Goal: Transaction & Acquisition: Download file/media

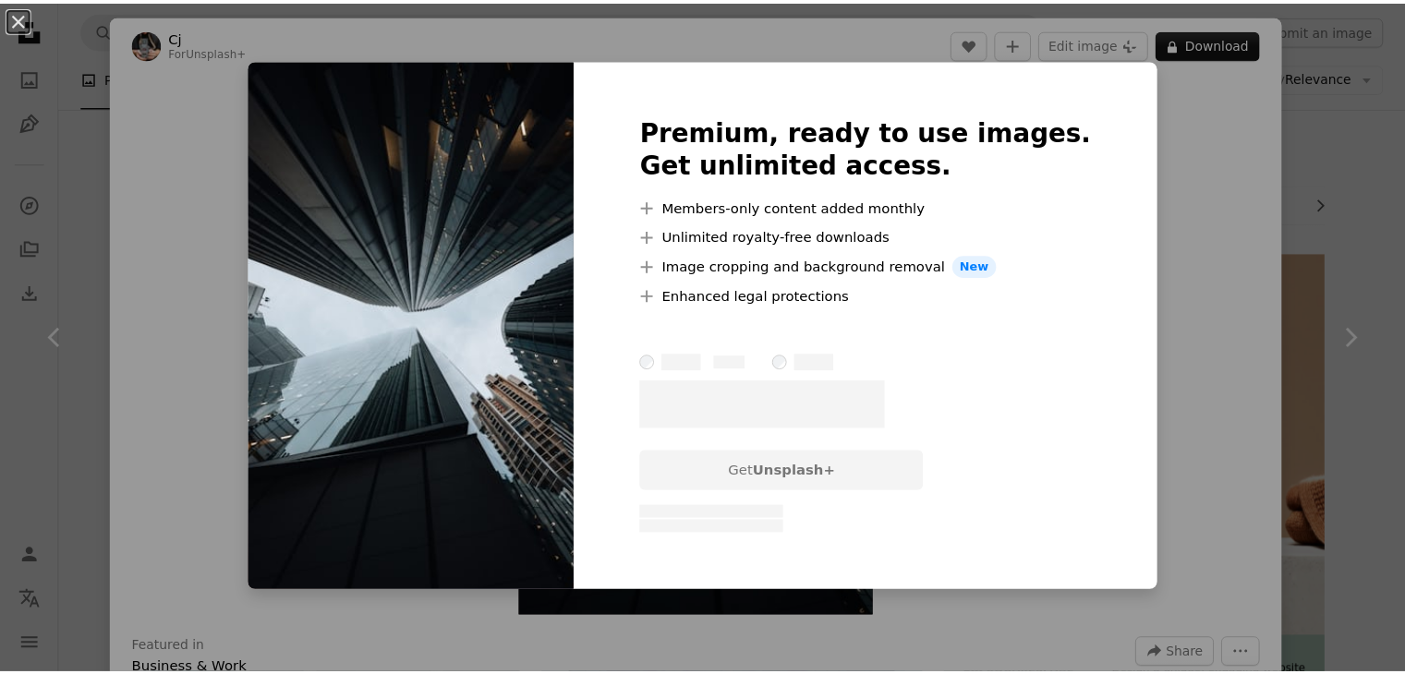
scroll to position [6149, 0]
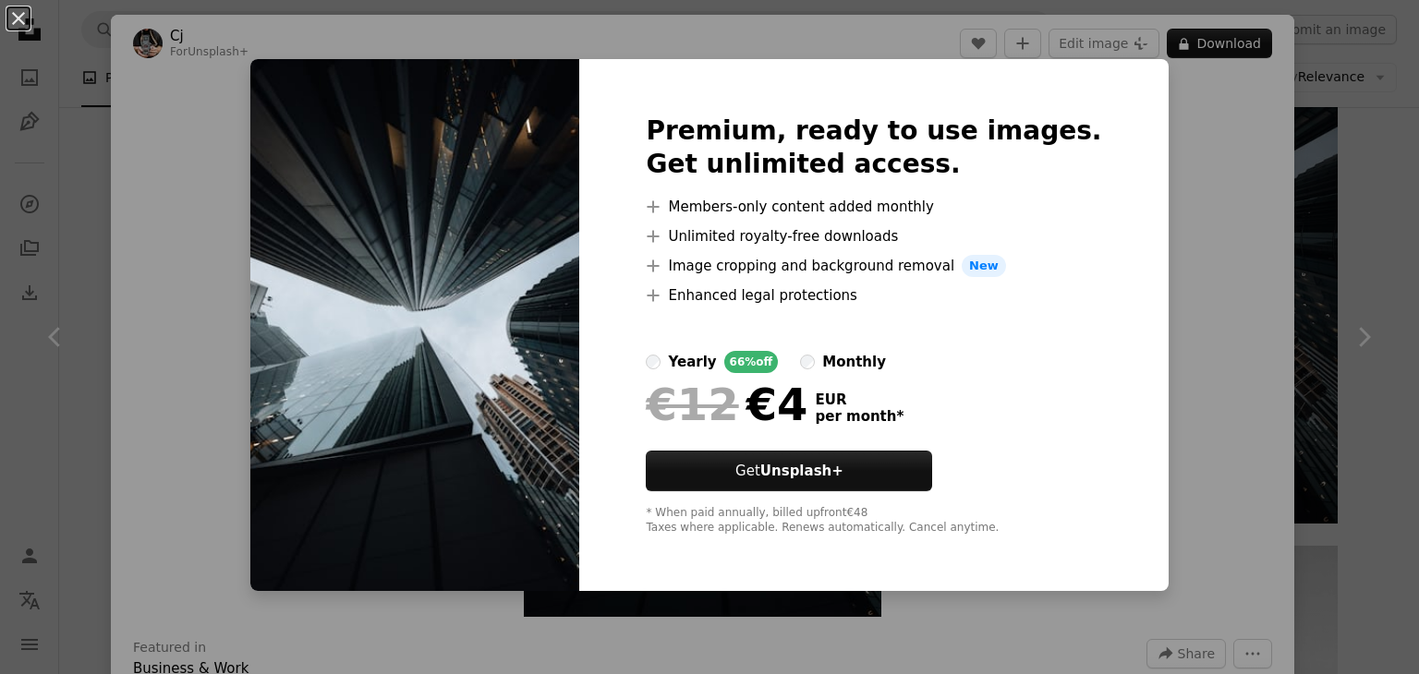
click at [1304, 169] on div "An X shape Premium, ready to use images. Get unlimited access. A plus sign Memb…" at bounding box center [709, 337] width 1419 height 674
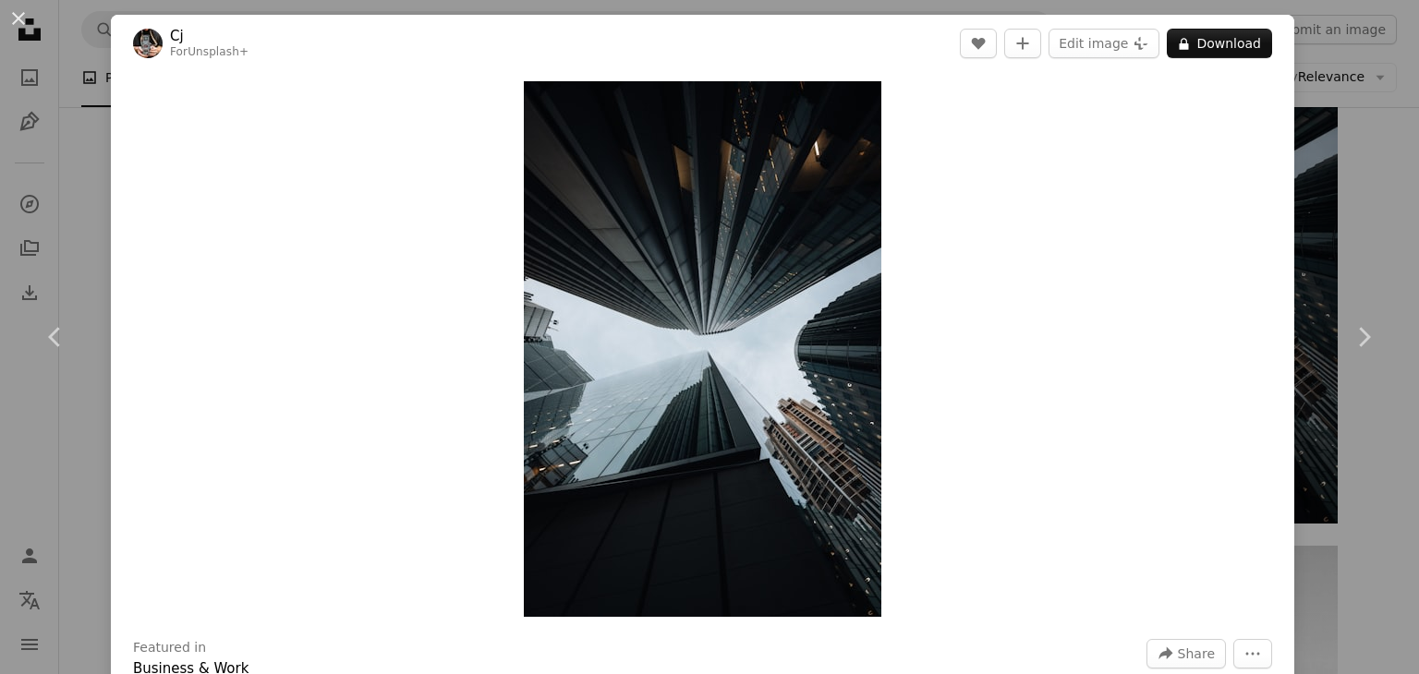
click at [47, 85] on div "An X shape Chevron left Chevron right Cj For Unsplash+ A heart A plus sign Edit…" at bounding box center [709, 337] width 1419 height 674
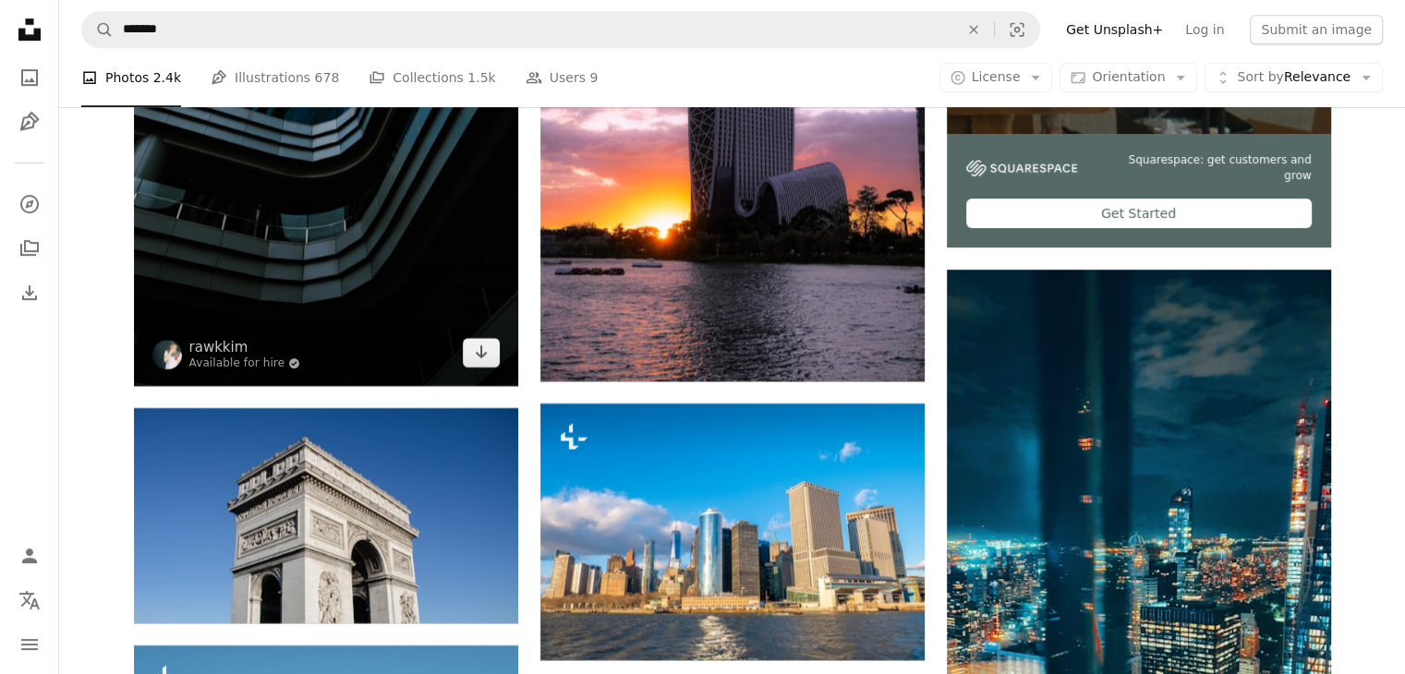
scroll to position [7904, 0]
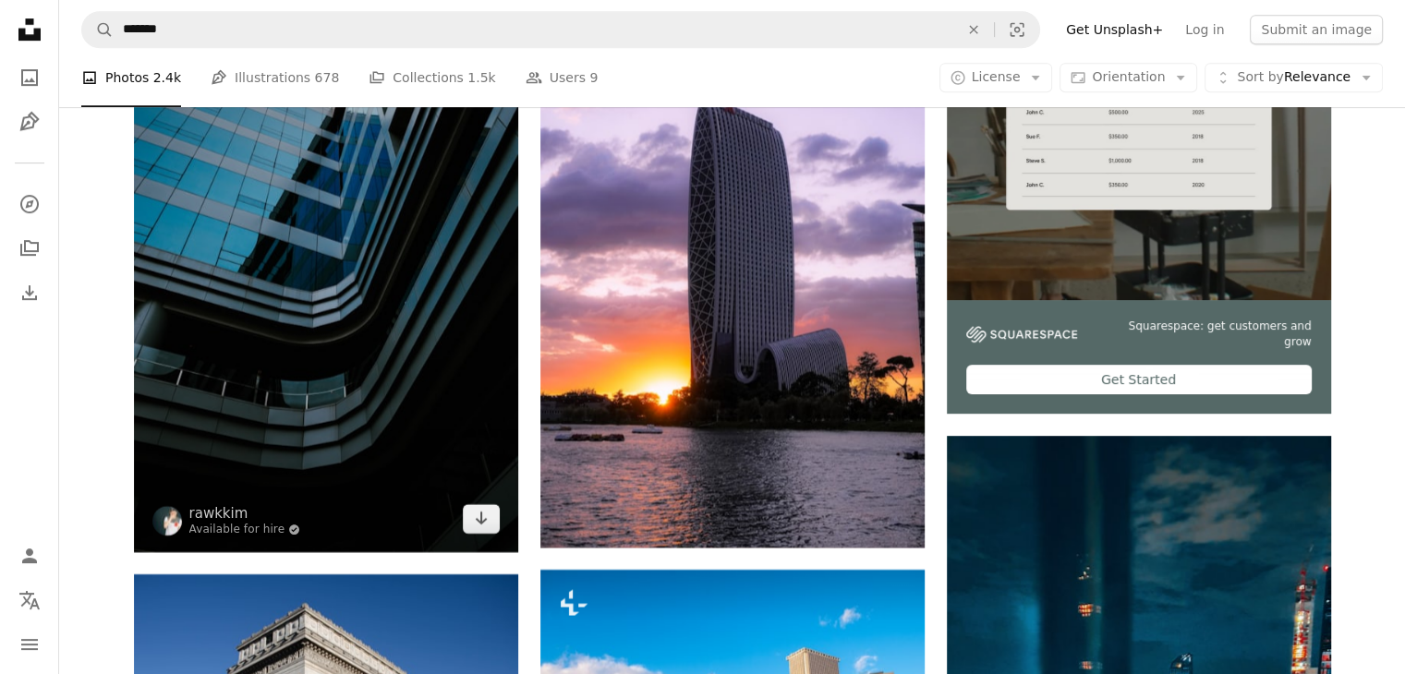
click at [220, 237] on img at bounding box center [326, 264] width 384 height 576
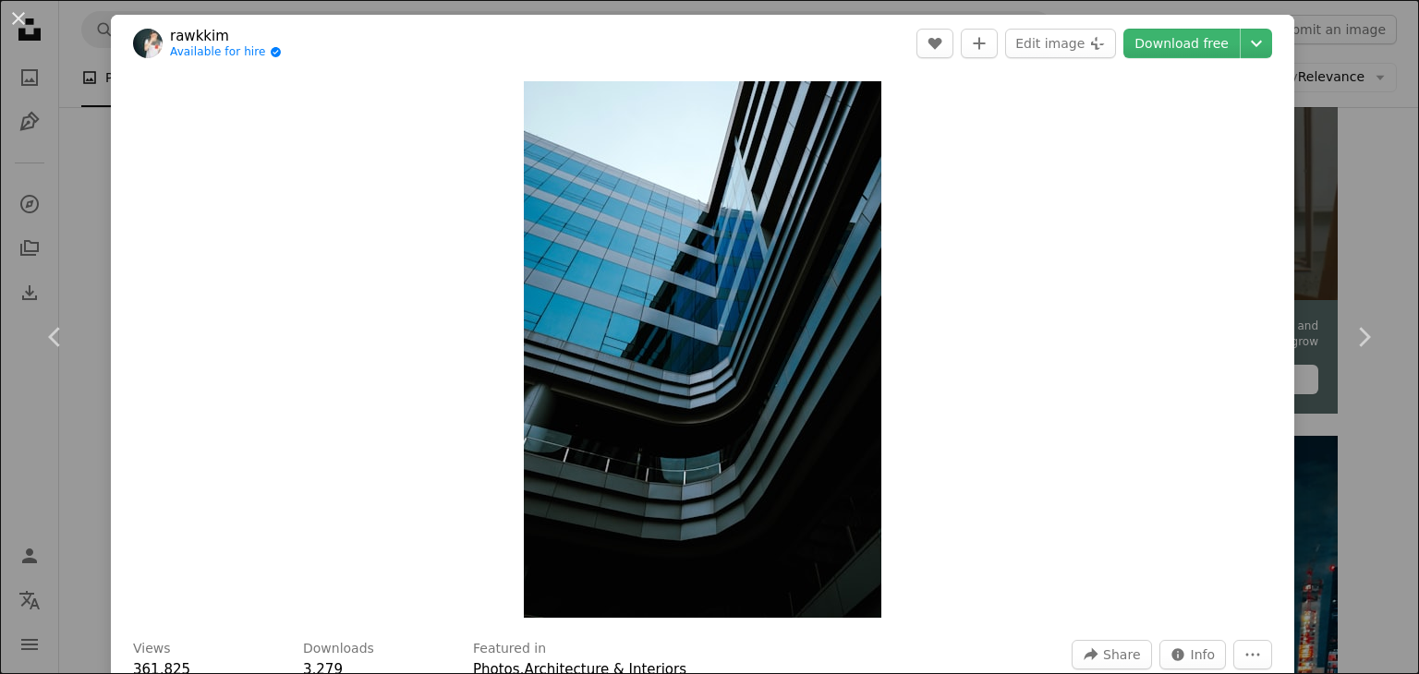
click at [1330, 88] on div "An X shape Chevron left Chevron right rawkkim Available for hire A checkmark in…" at bounding box center [709, 337] width 1419 height 674
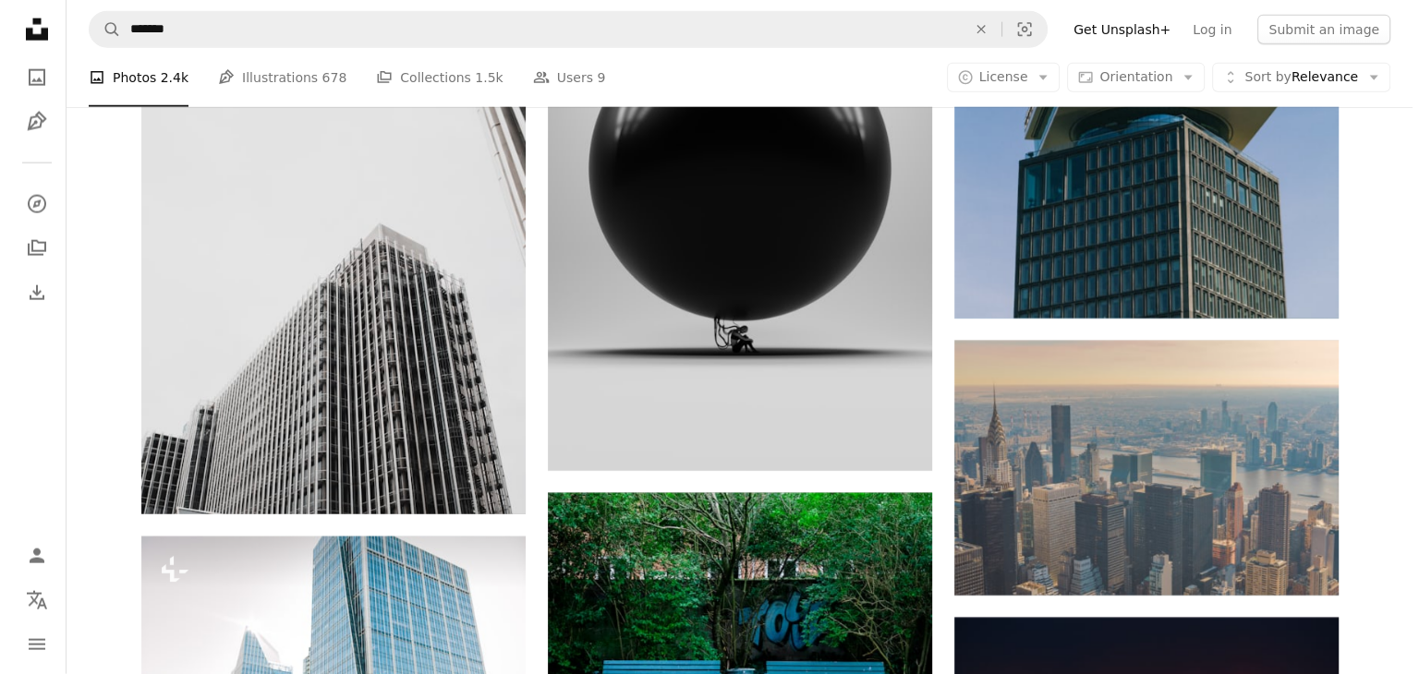
scroll to position [11507, 0]
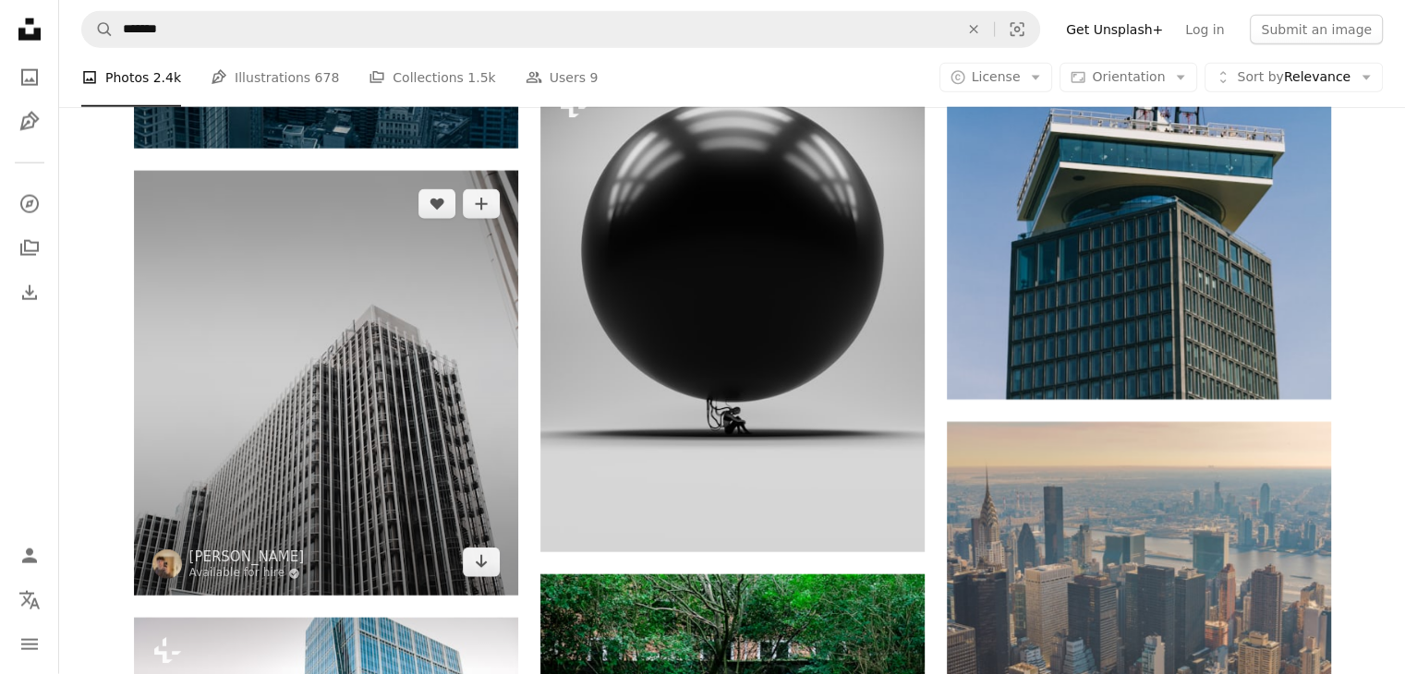
click at [351, 406] on img at bounding box center [326, 383] width 384 height 425
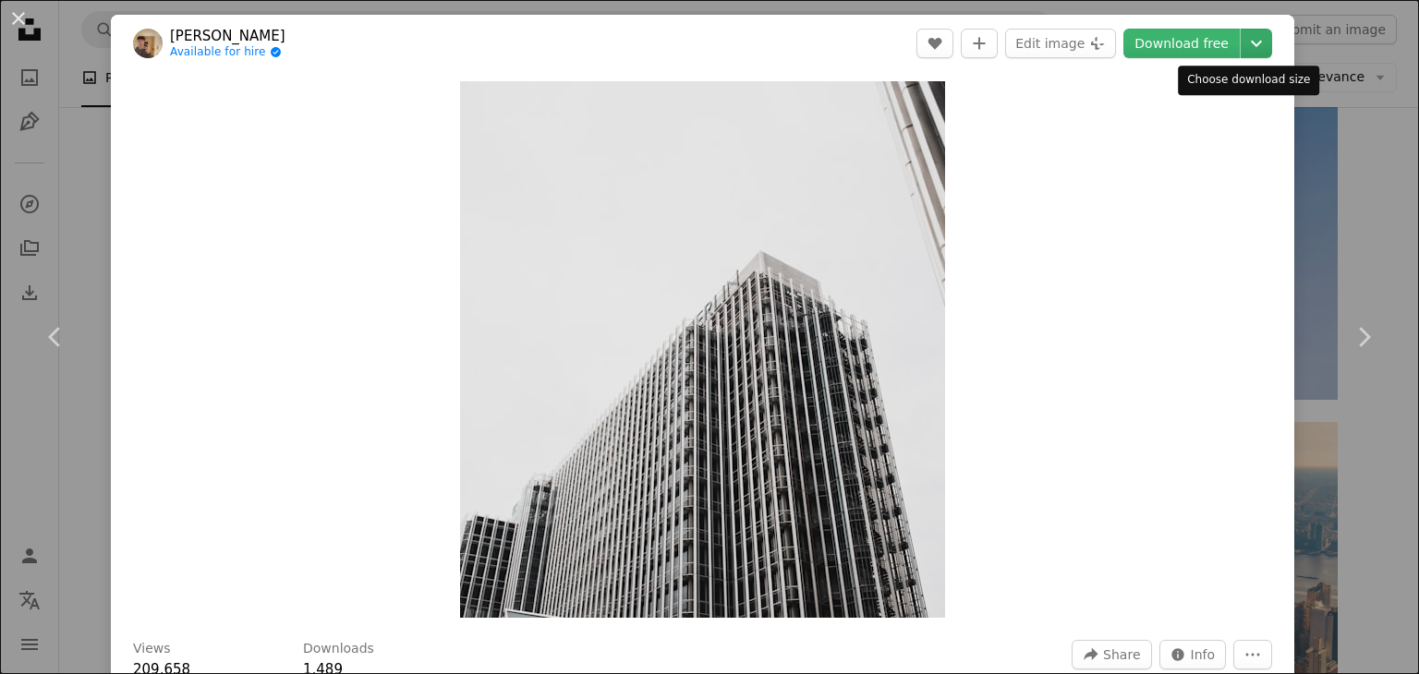
click at [1252, 52] on icon "Chevron down" at bounding box center [1257, 43] width 30 height 22
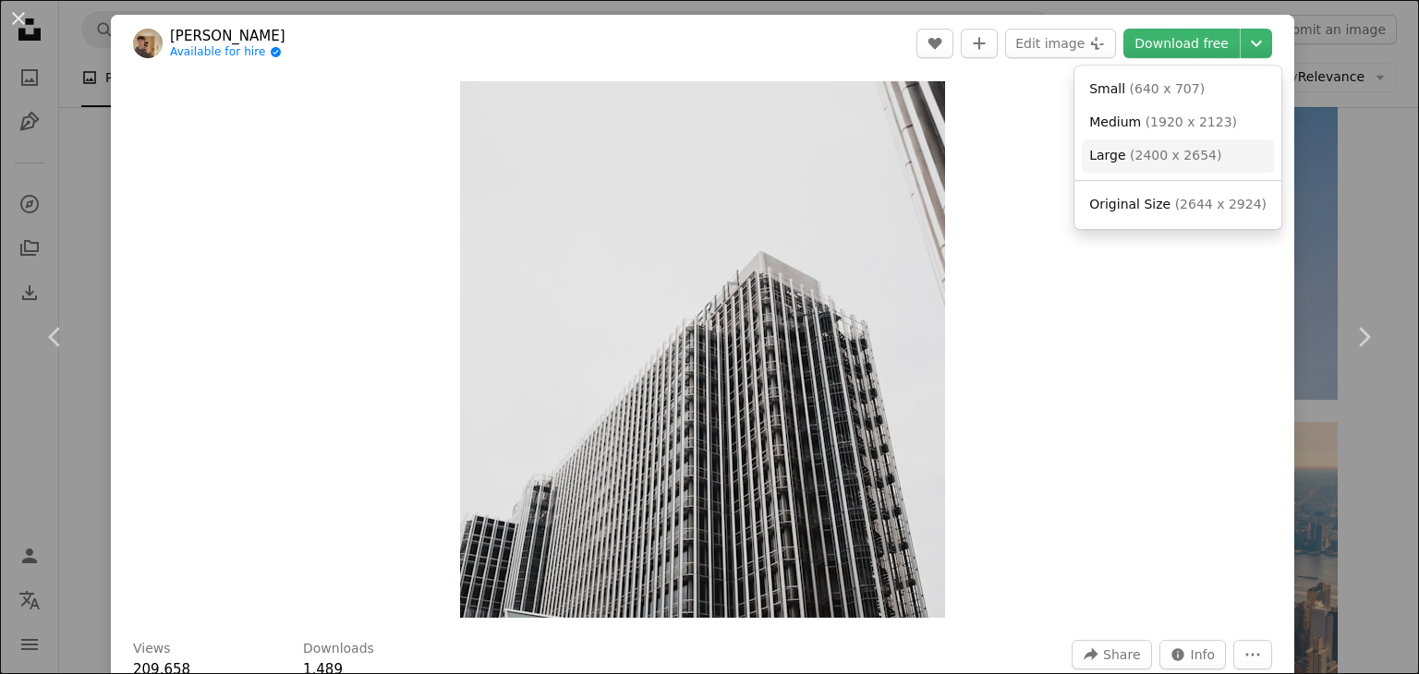
click at [1155, 151] on span "( 2400 x 2654 )" at bounding box center [1175, 155] width 91 height 15
